Goal: Transaction & Acquisition: Purchase product/service

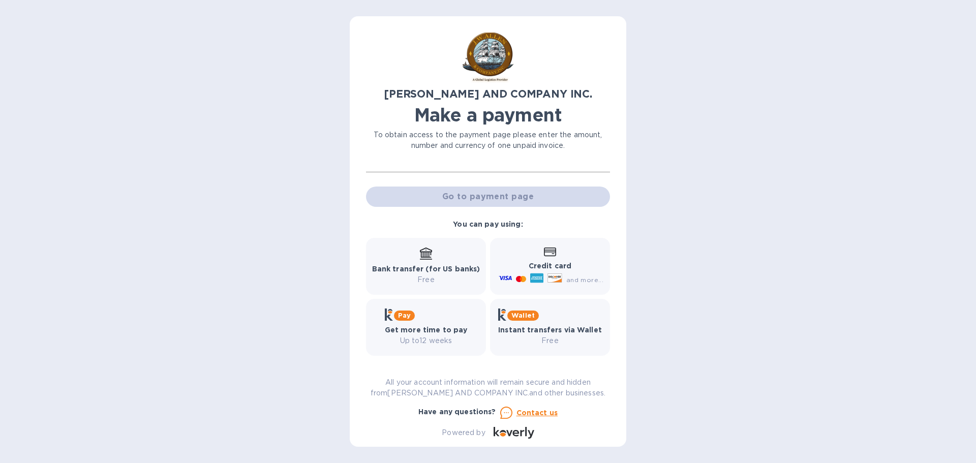
scroll to position [84, 0]
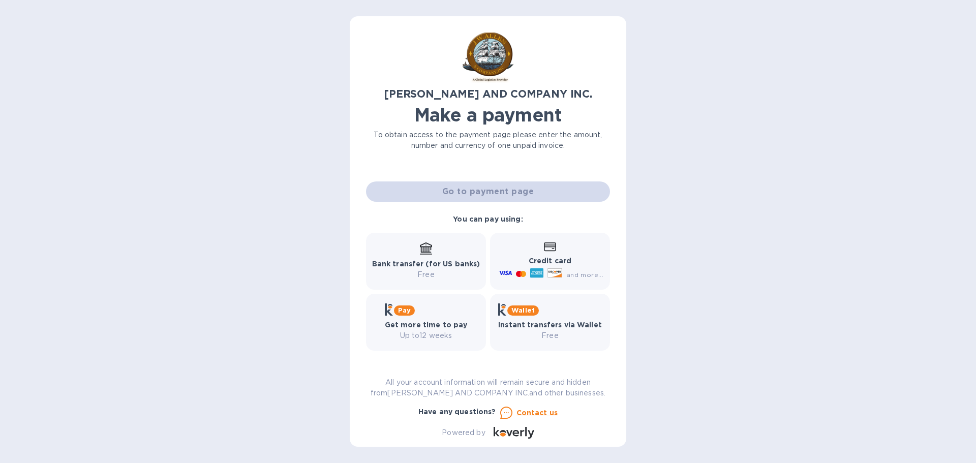
click at [688, 202] on div "[PERSON_NAME] AND COMPANY INC. Make a payment To obtain access to the payment p…" at bounding box center [488, 231] width 976 height 463
click at [427, 244] on icon at bounding box center [426, 248] width 12 height 10
click at [478, 191] on div "Go to payment page" at bounding box center [488, 192] width 248 height 24
click at [431, 263] on b "Bank transfer (for US banks)" at bounding box center [426, 264] width 108 height 8
click at [486, 220] on b "You can pay using:" at bounding box center [488, 219] width 70 height 8
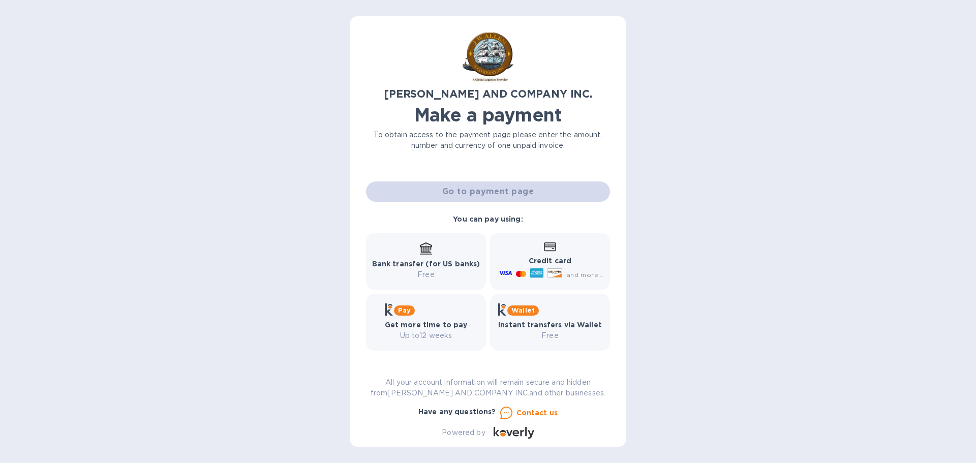
click at [471, 197] on div "Go to payment page" at bounding box center [488, 192] width 248 height 24
click at [477, 188] on div "Go to payment page" at bounding box center [488, 192] width 248 height 24
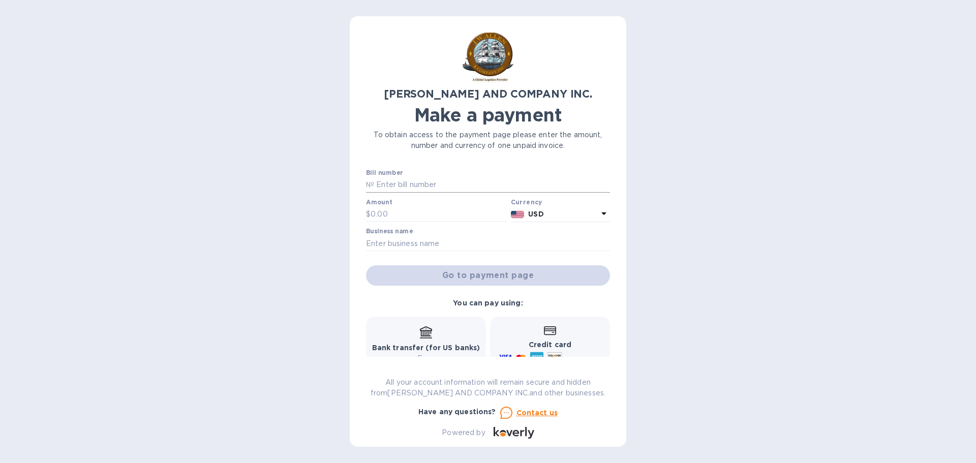
click at [421, 186] on input "text" at bounding box center [492, 184] width 236 height 15
click at [396, 179] on input "text" at bounding box center [492, 184] width 236 height 15
type input "AC03389-01"
type input "25,855.95"
click at [374, 245] on input "text" at bounding box center [488, 243] width 244 height 15
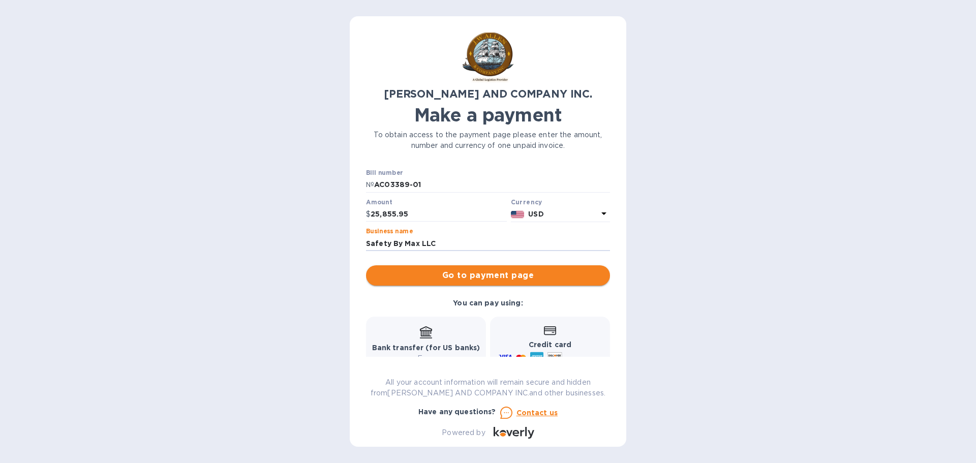
type input "Safety By Max LLC"
click at [484, 274] on span "Go to payment page" at bounding box center [488, 276] width 228 height 12
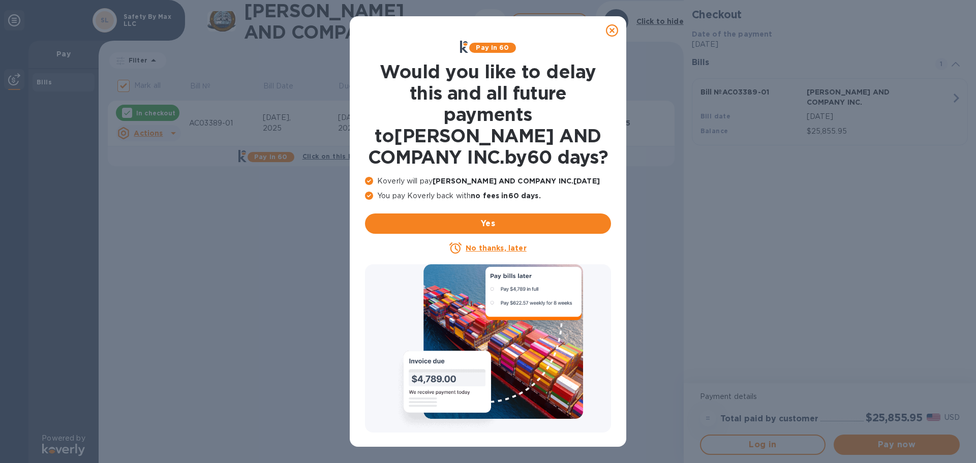
click at [503, 249] on u "No thanks, later" at bounding box center [496, 248] width 61 height 8
